Goal: Information Seeking & Learning: Learn about a topic

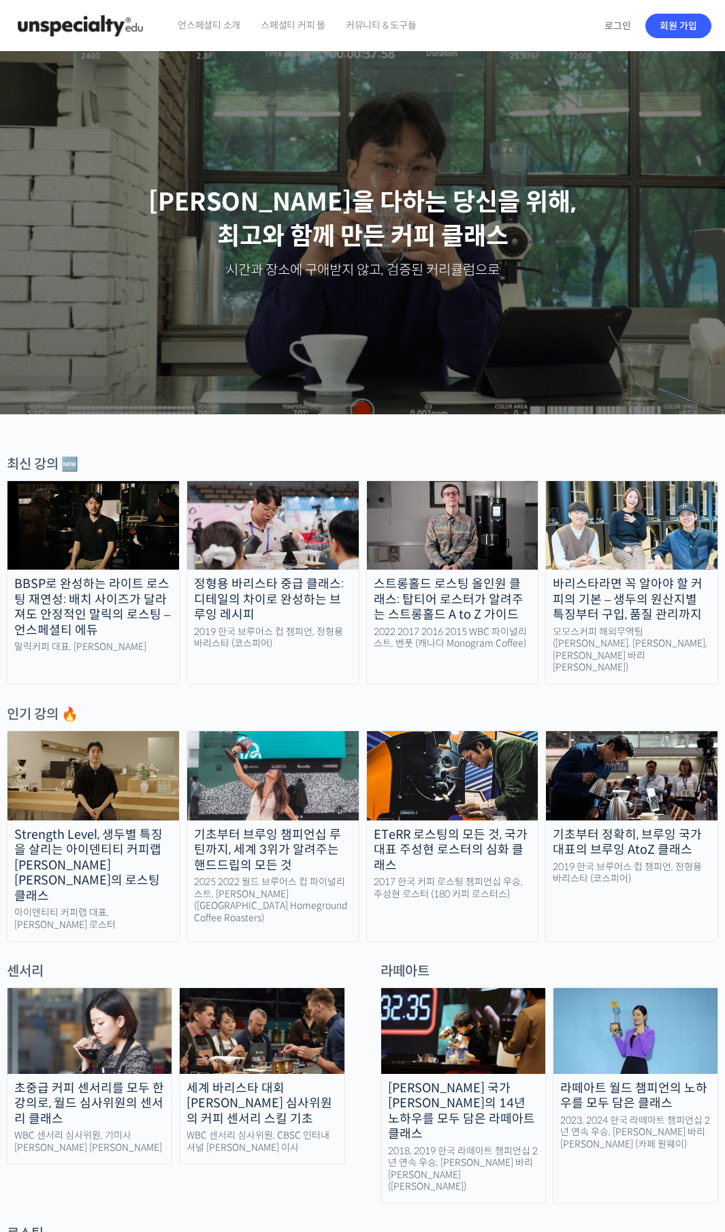
click at [143, 767] on img at bounding box center [93, 775] width 172 height 89
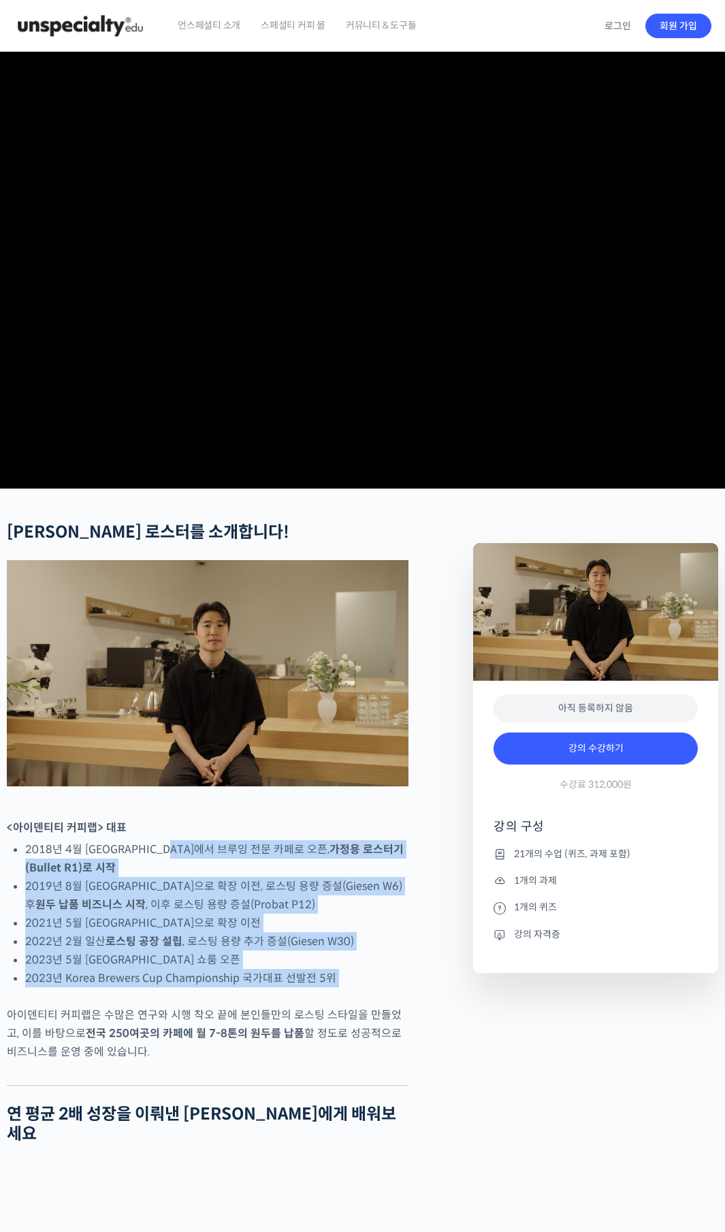
drag, startPoint x: 191, startPoint y: 886, endPoint x: 383, endPoint y: 1033, distance: 242.0
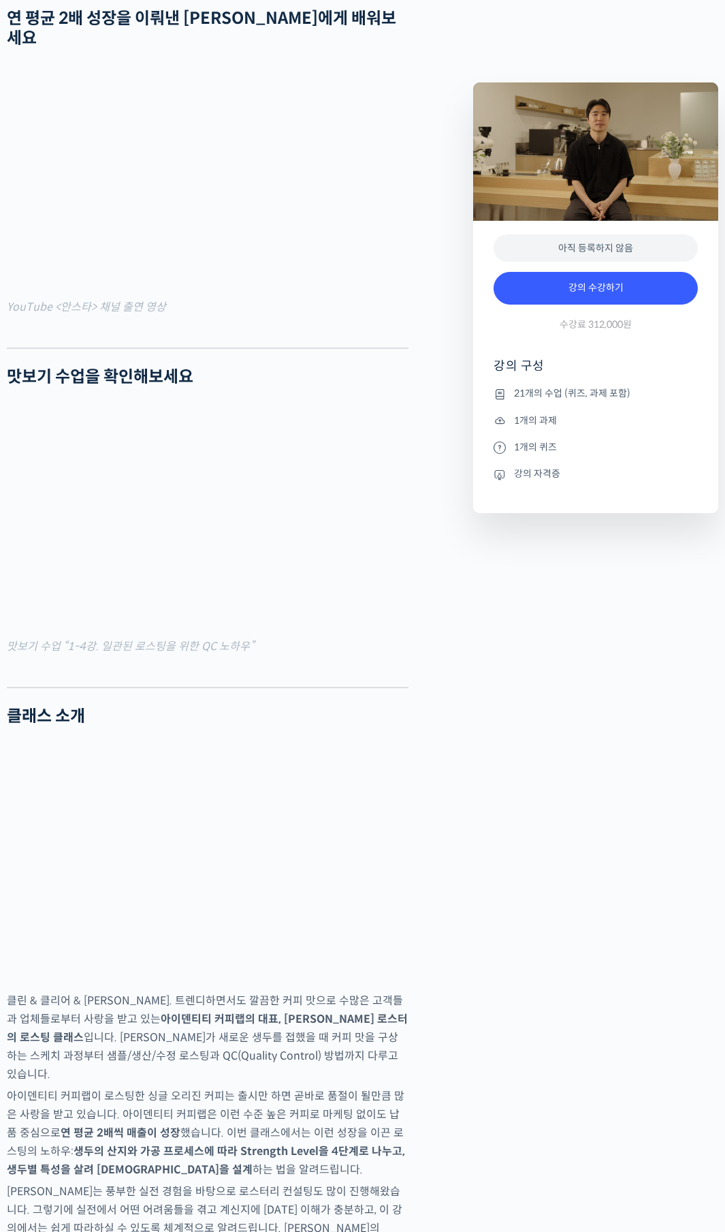
scroll to position [1229, 0]
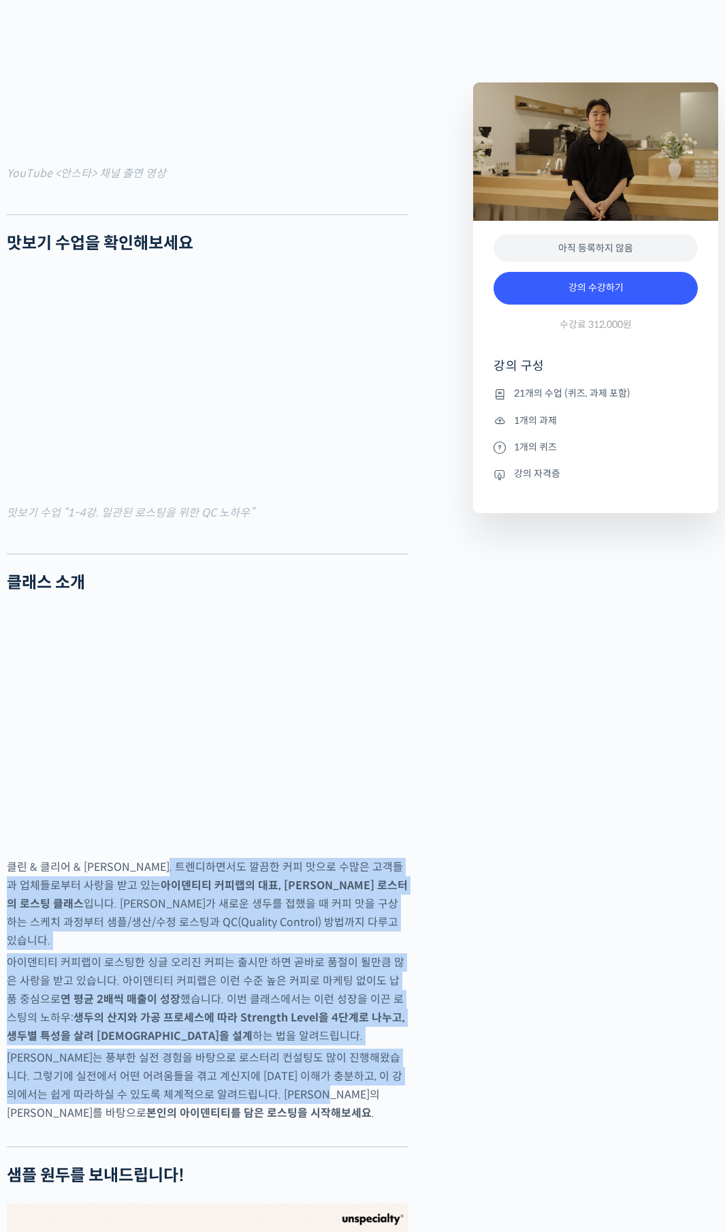
drag, startPoint x: 191, startPoint y: 886, endPoint x: 357, endPoint y: 1110, distance: 279.6
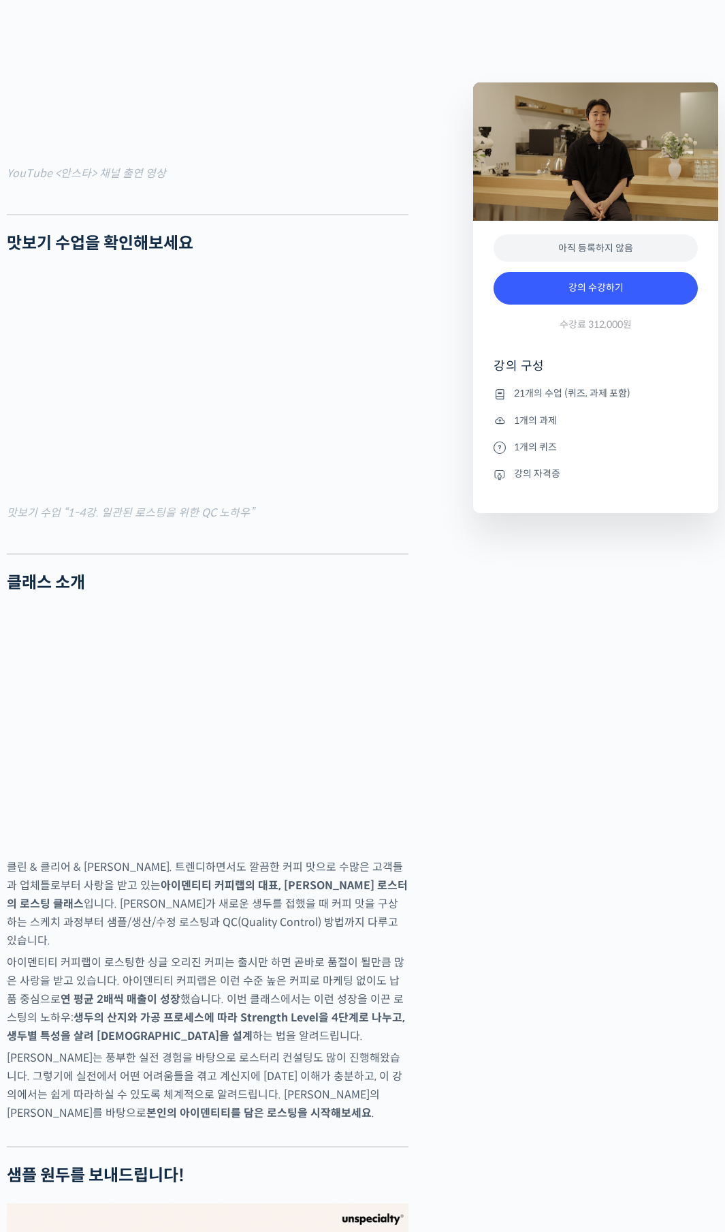
click at [357, 1112] on p "[PERSON_NAME]는 풍부한 실전 경험을 바탕으로 로스터리 컨설팅도 많이 진행해왔습니다. 그렇기에 실전에서 어떤 어려움들을 겪고 계신지에…" at bounding box center [208, 1085] width 402 height 74
